Goal: Task Accomplishment & Management: Complete application form

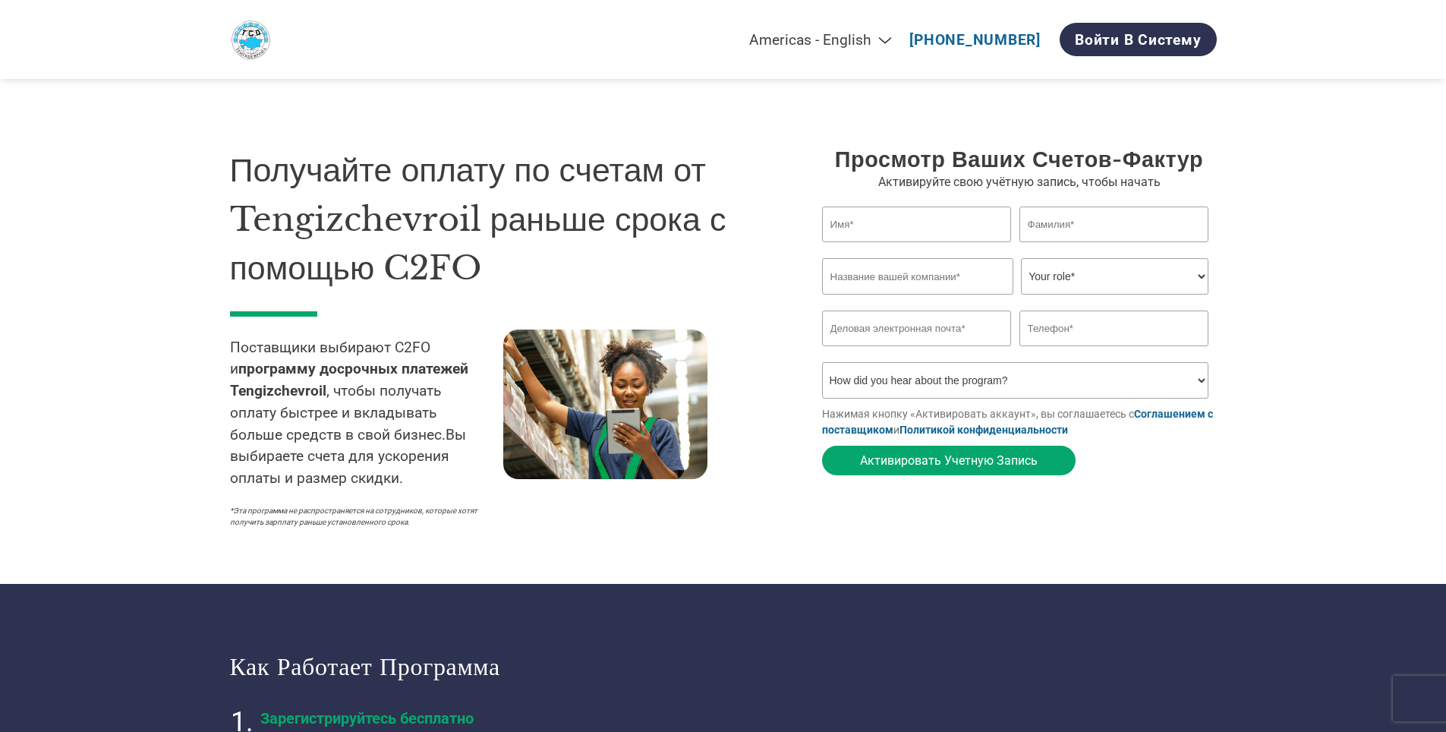
select select "en-[GEOGRAPHIC_DATA]"
click at [916, 226] on input "text" at bounding box center [917, 225] width 190 height 36
click at [1303, 192] on section "Получайте оплату по счетам от Tengizchevroil раньше срока с помощью C2FO Постав…" at bounding box center [723, 322] width 1446 height 523
click at [1137, 283] on select "Your role* CFO Controller Credit Manager Finance Director Treasurer CEO Preside…" at bounding box center [1115, 276] width 188 height 36
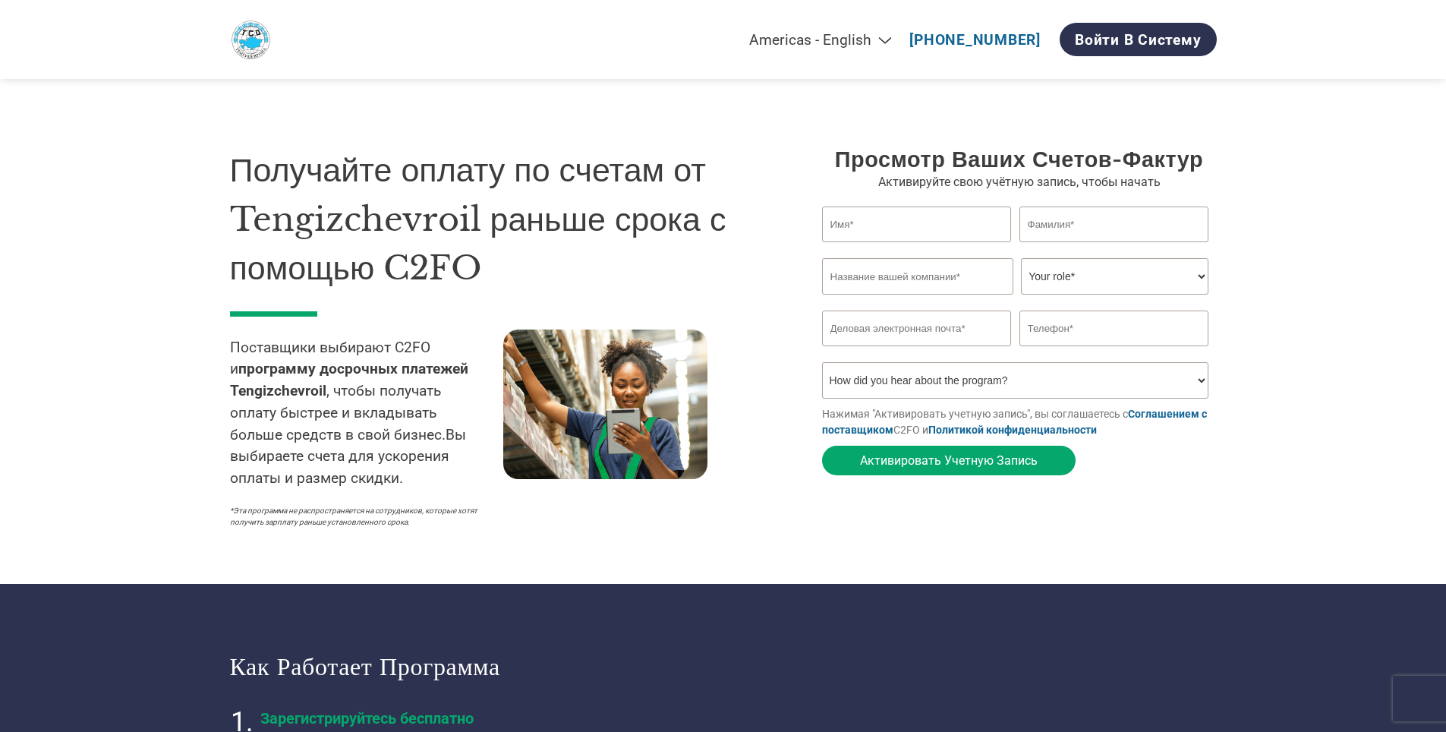
select select "FINANCE_DIRECTOR"
click at [1021, 260] on select "Your role* CFO Controller Credit Manager Finance Director Treasurer CEO Preside…" at bounding box center [1115, 276] width 188 height 36
click at [894, 222] on input "text" at bounding box center [917, 225] width 190 height 36
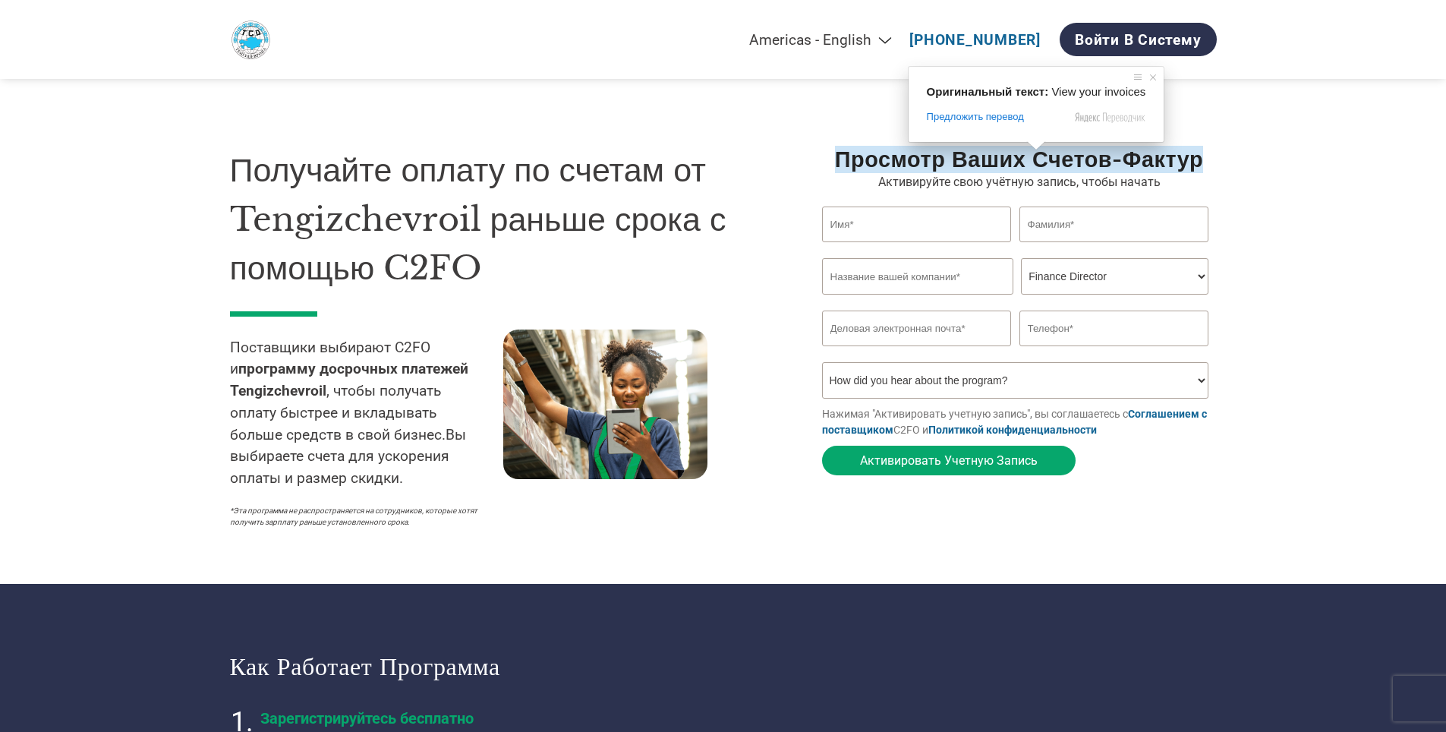
click at [1251, 183] on section "Получайте оплату по счетам от Tengizchevroil раньше срока с помощью C2FO Постав…" at bounding box center [723, 322] width 1446 height 523
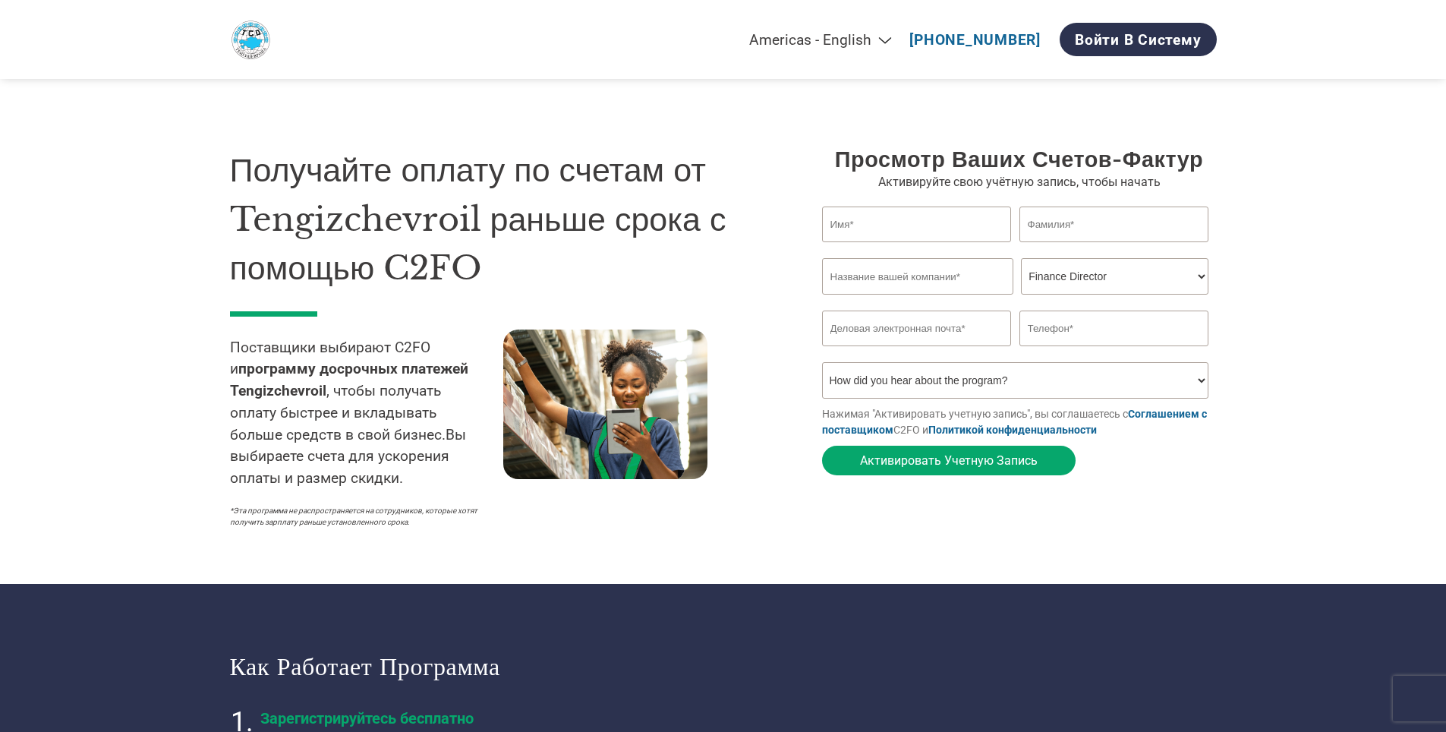
click at [897, 226] on input "text" at bounding box center [917, 225] width 190 height 36
click at [1174, 42] on ya-tr-span "Войти в систему" at bounding box center [1138, 39] width 127 height 17
